Goal: Share content

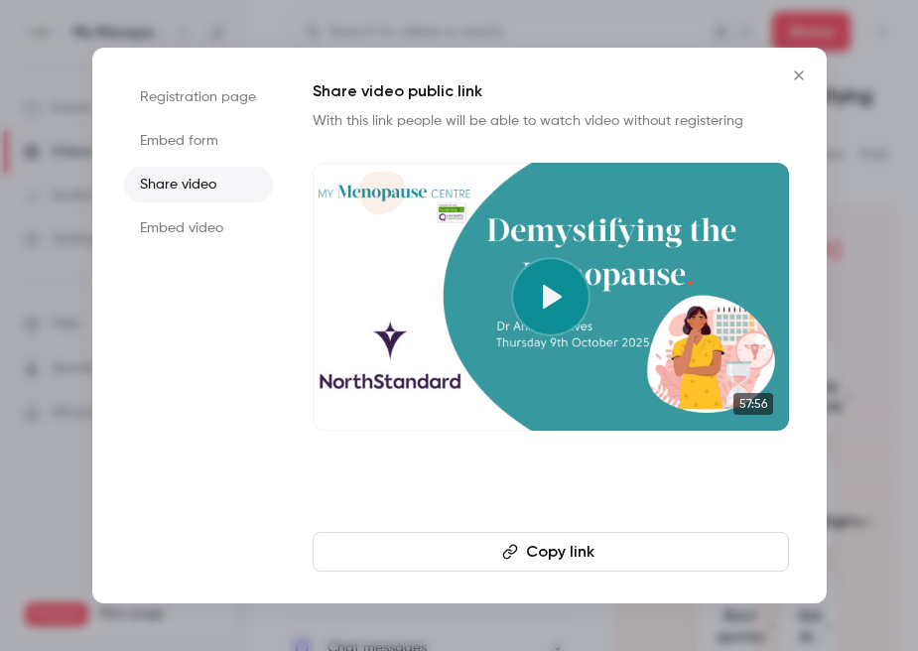
click at [799, 73] on icon "Close" at bounding box center [799, 76] width 24 height 16
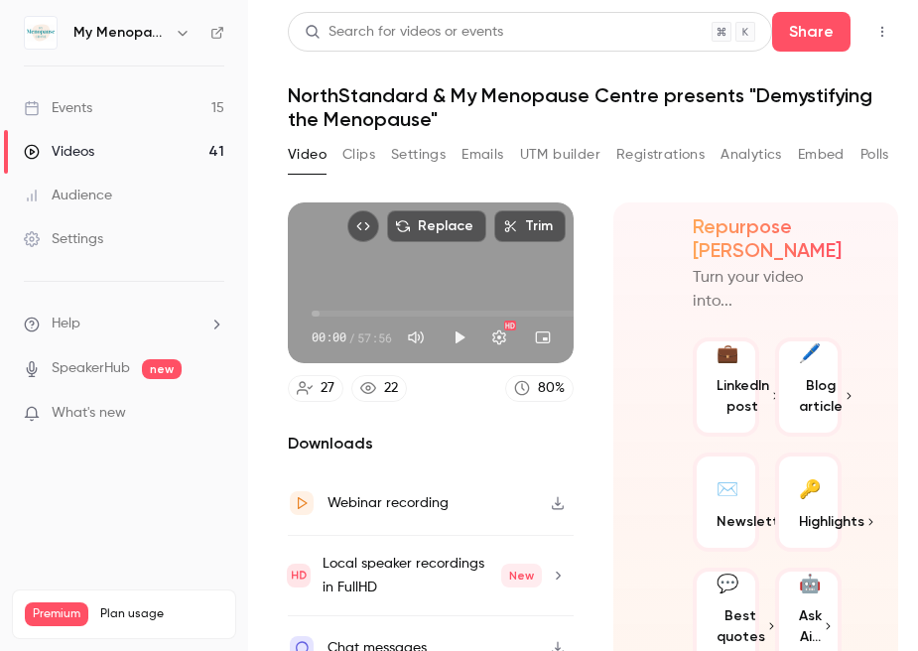
click at [69, 107] on div "Events" at bounding box center [58, 108] width 69 height 20
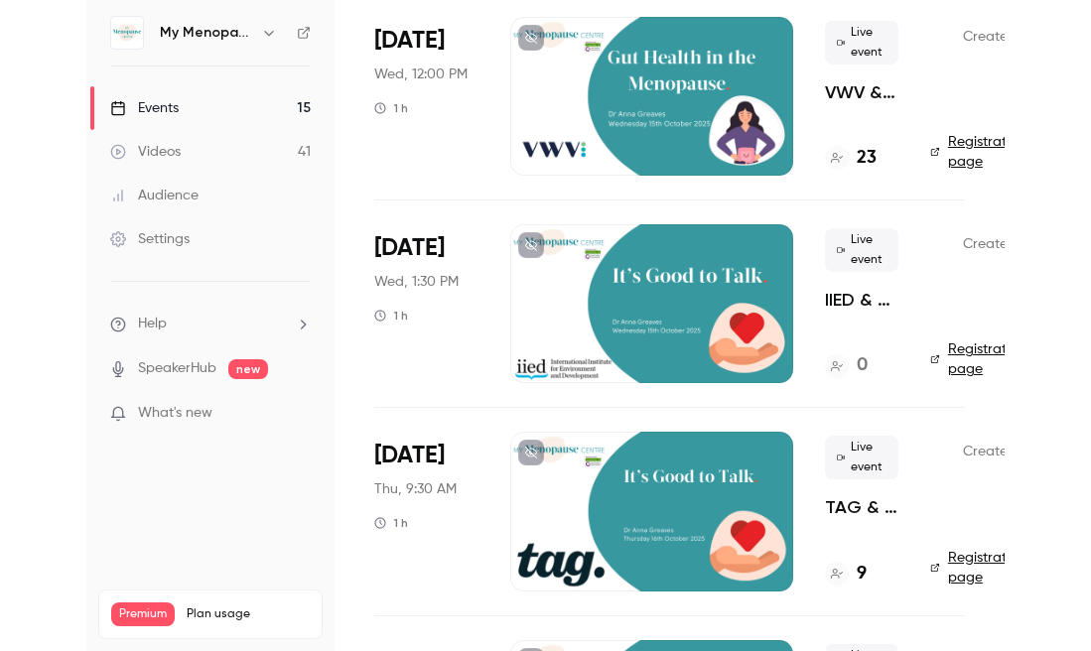
scroll to position [571, 0]
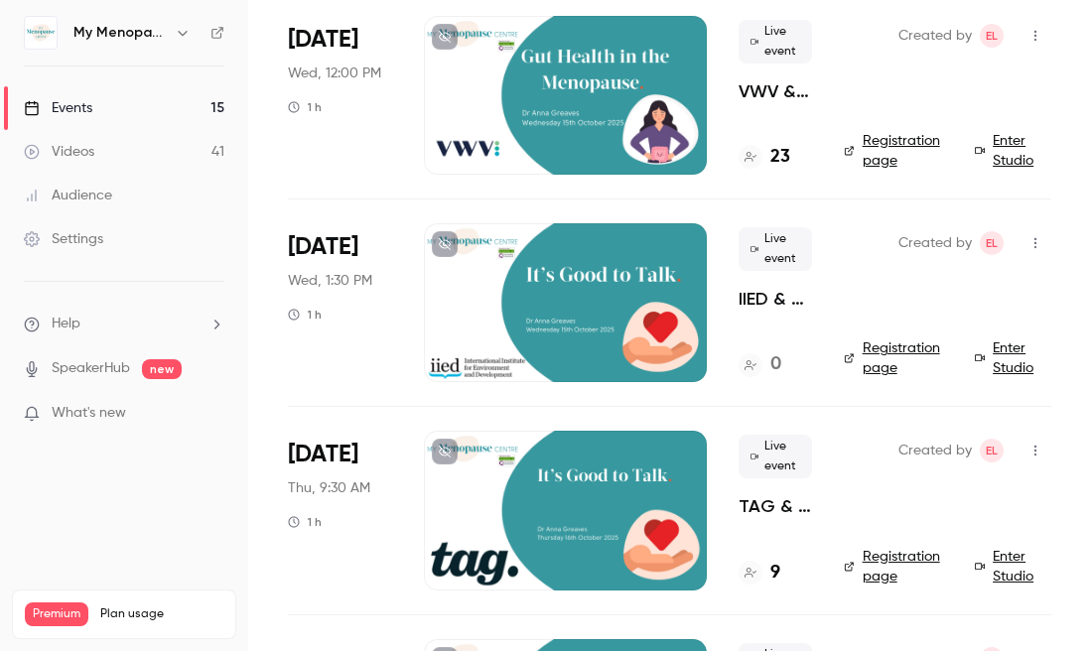
click at [917, 244] on icon "button" at bounding box center [1036, 243] width 16 height 14
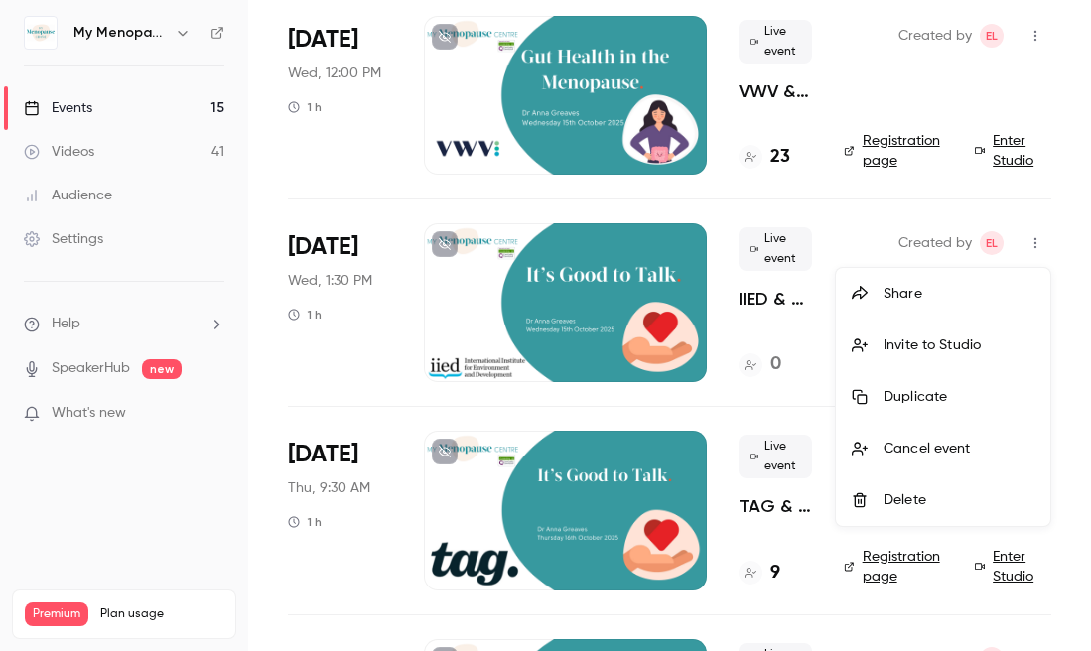
click at [907, 293] on div "Share" at bounding box center [959, 294] width 151 height 20
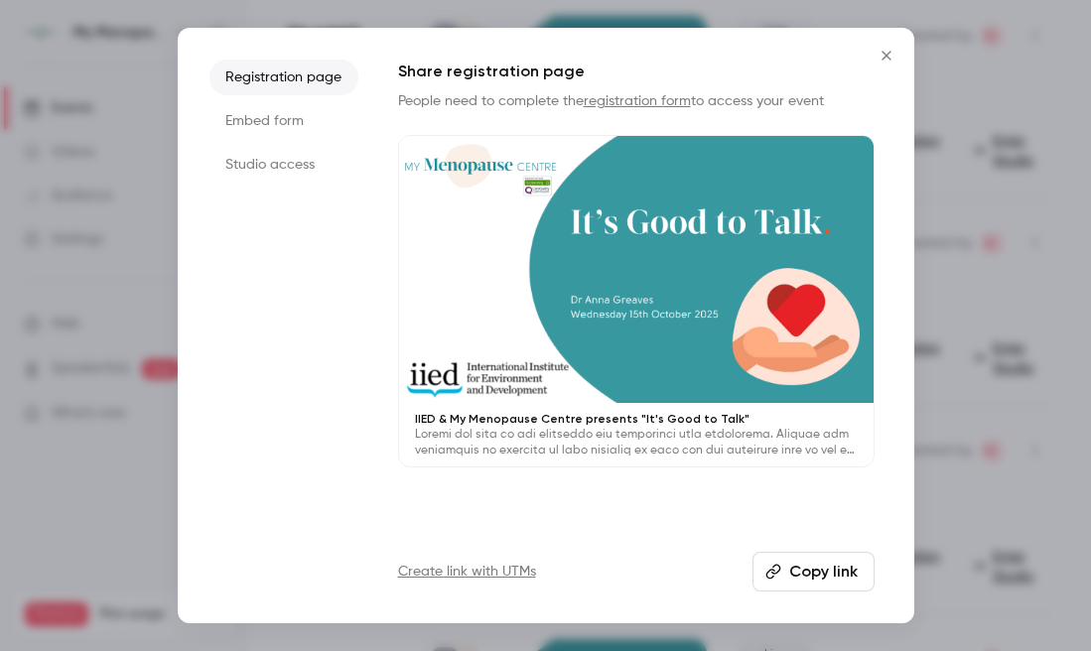
click at [809, 570] on button "Copy link" at bounding box center [814, 572] width 122 height 40
